Goal: Find specific page/section: Find specific page/section

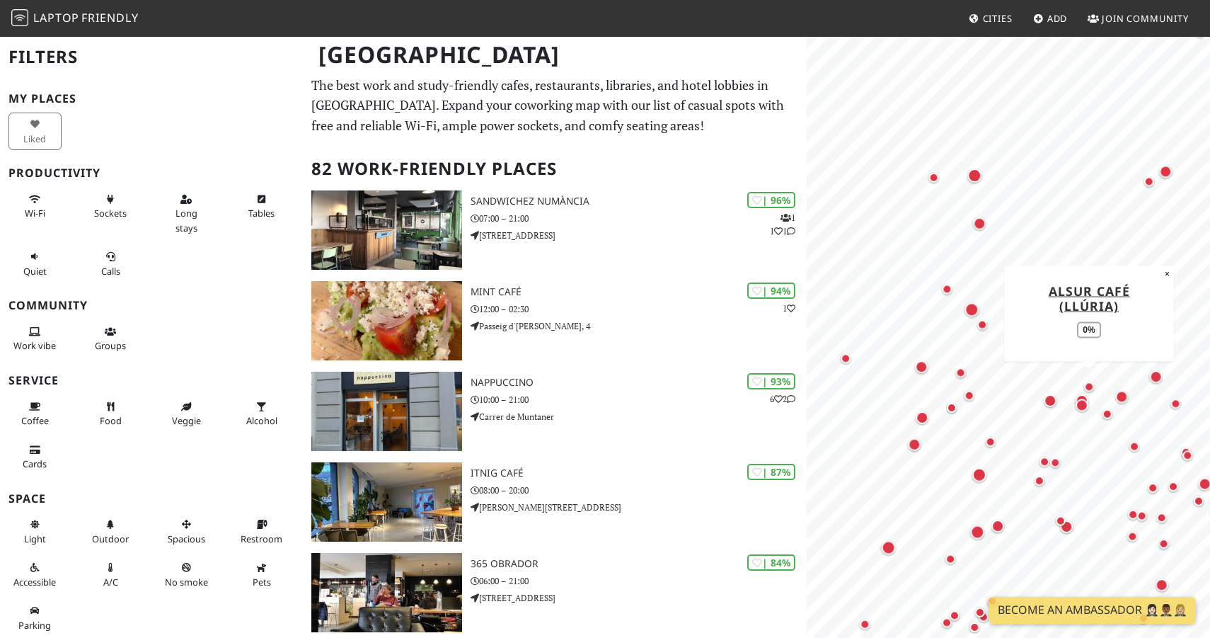
drag, startPoint x: 994, startPoint y: 369, endPoint x: 1098, endPoint y: 406, distance: 109.7
click at [1094, 391] on div "Map marker" at bounding box center [1089, 386] width 10 height 10
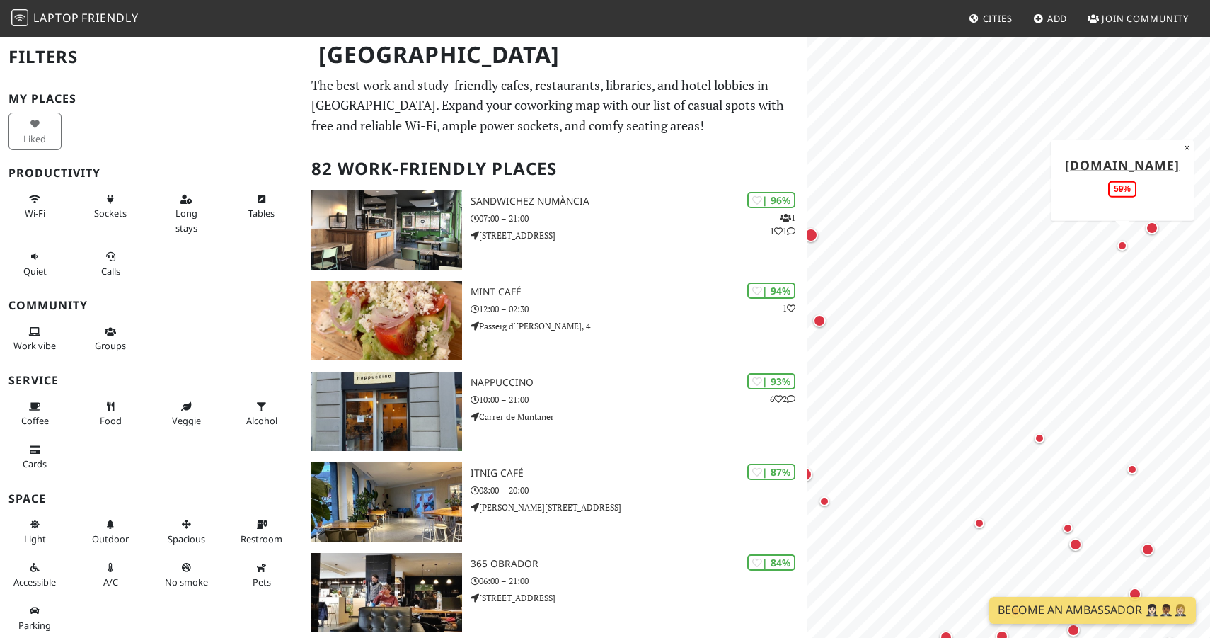
click at [1123, 247] on div "Map marker" at bounding box center [1123, 246] width 10 height 10
click at [1152, 229] on div "Map marker" at bounding box center [1152, 228] width 13 height 13
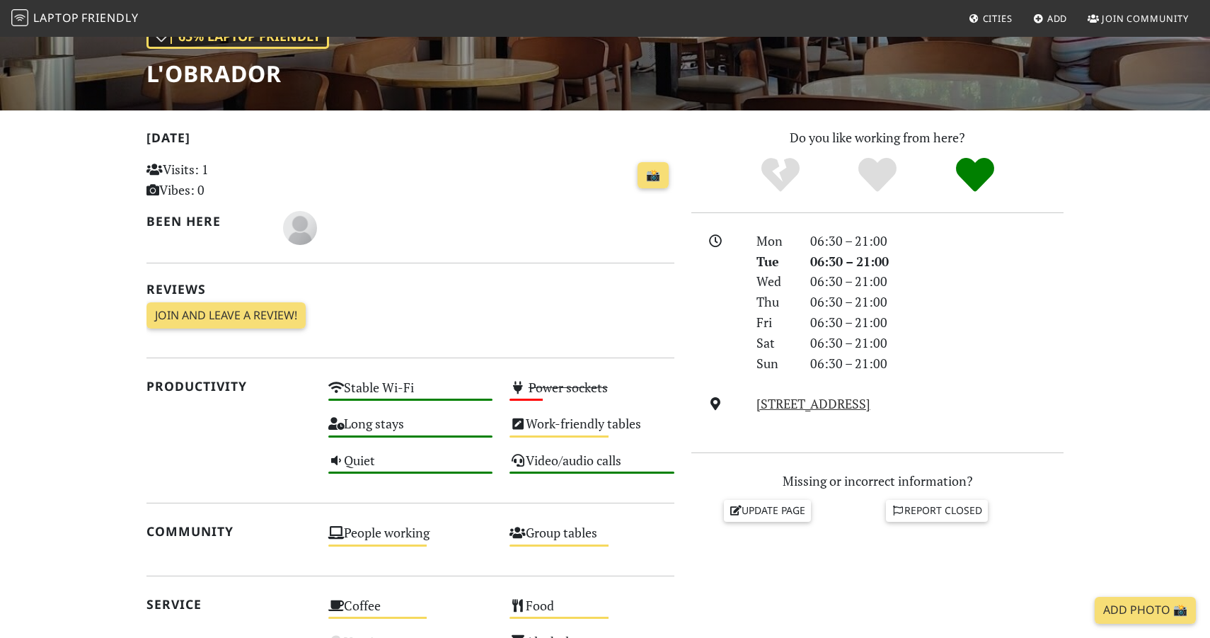
scroll to position [224, 0]
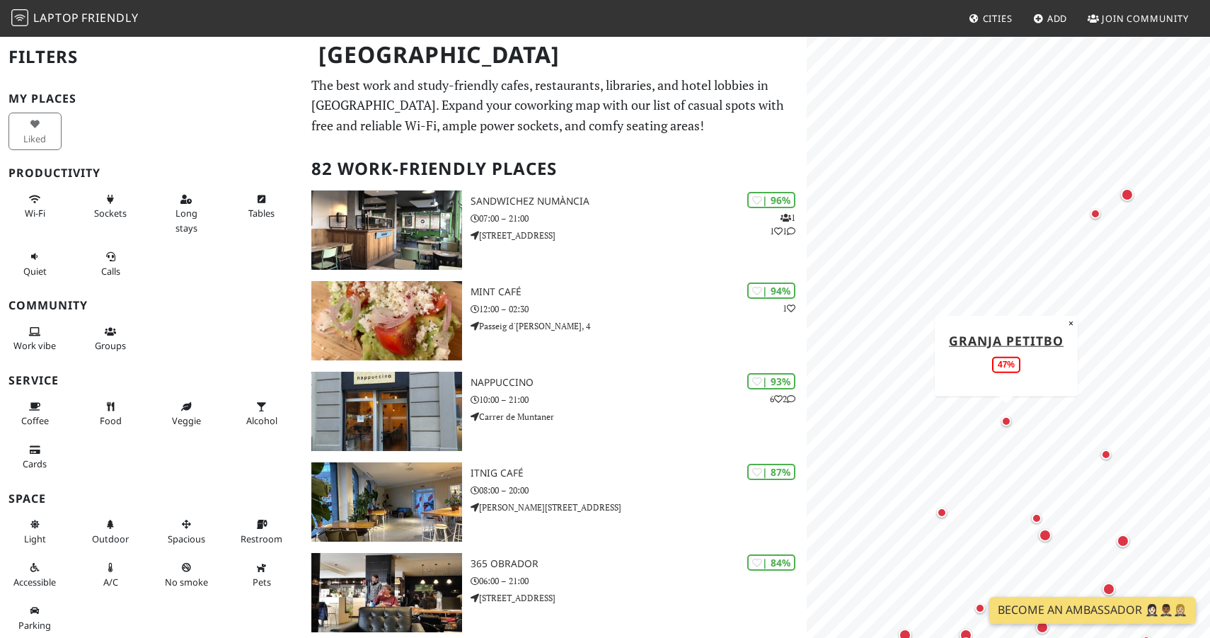
click at [1007, 423] on div "Map marker" at bounding box center [1007, 421] width 10 height 10
click at [1106, 454] on div "Map marker" at bounding box center [1106, 454] width 10 height 10
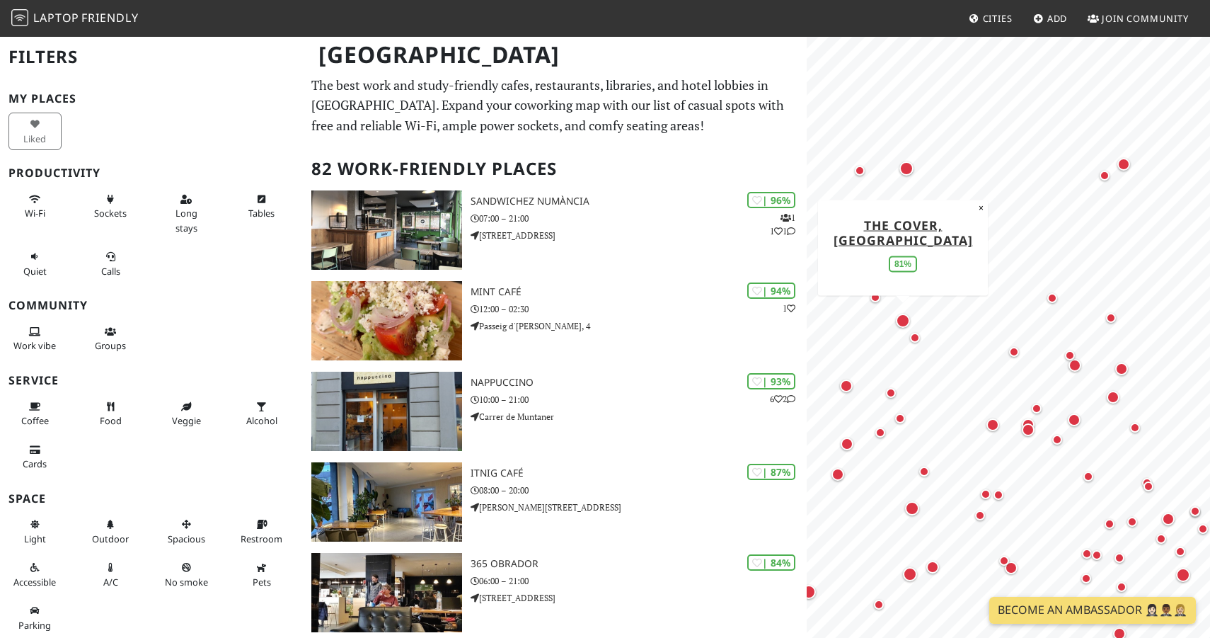
click at [901, 323] on div "Map marker" at bounding box center [903, 321] width 14 height 14
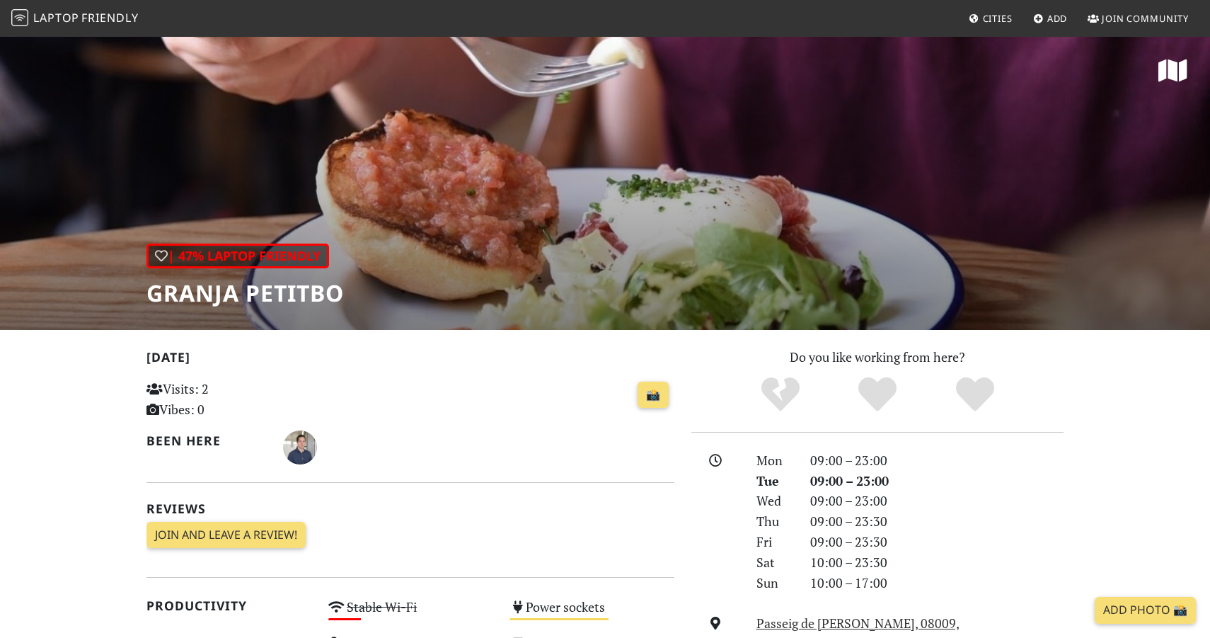
click at [1178, 69] on icon at bounding box center [1173, 70] width 29 height 25
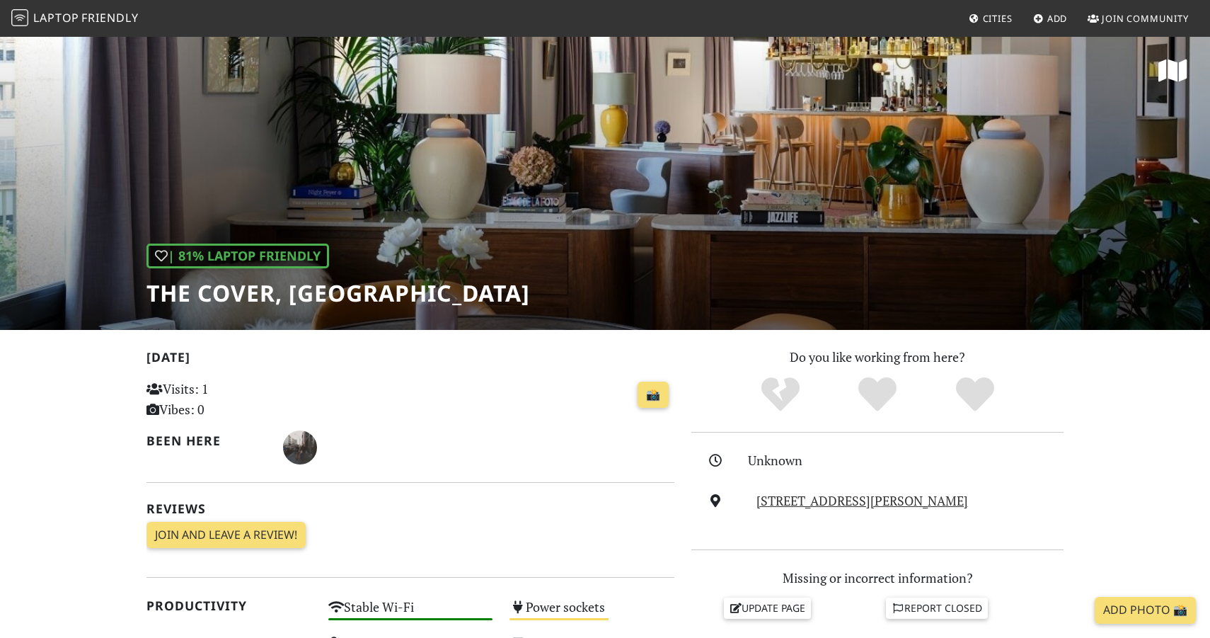
click at [1174, 72] on icon at bounding box center [1173, 70] width 29 height 25
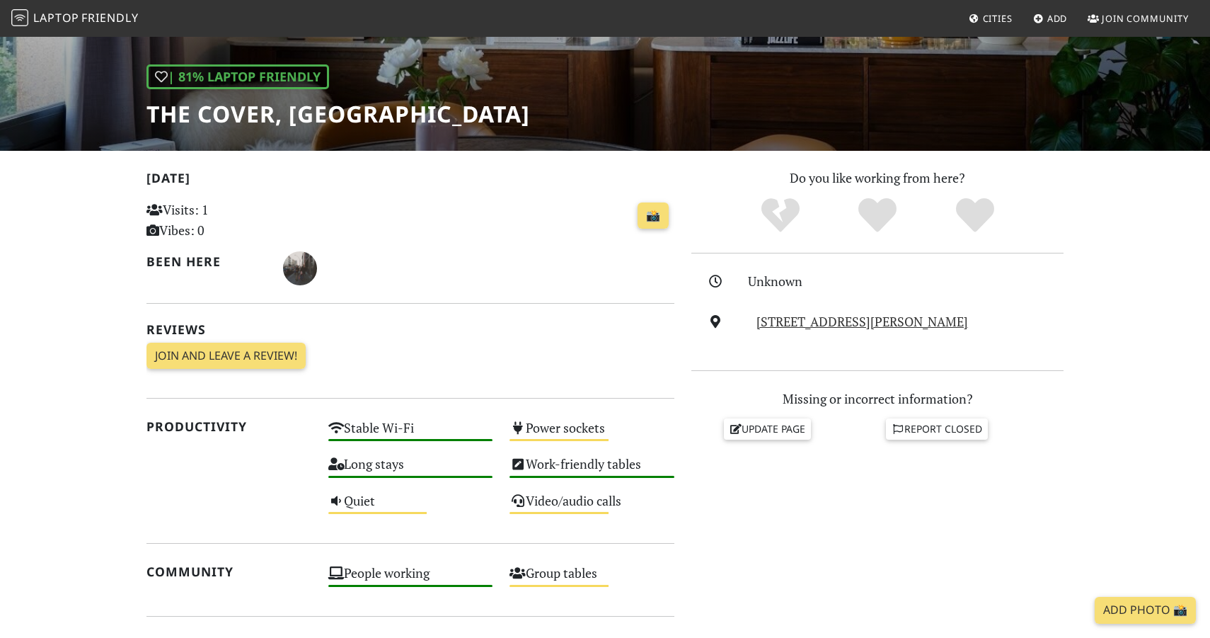
scroll to position [182, 0]
